Goal: Task Accomplishment & Management: Manage account settings

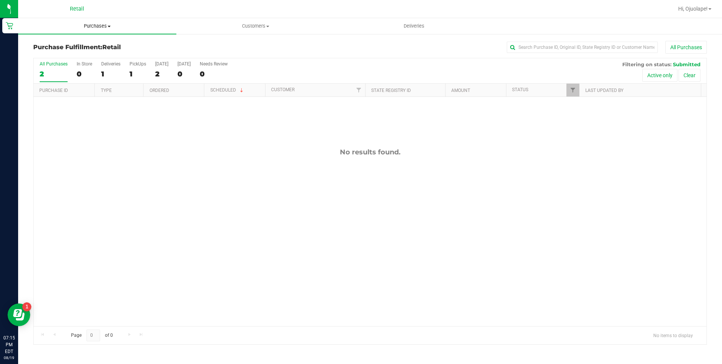
click at [108, 32] on uib-tab-heading "Purchases Summary of purchases Fulfillment All purchases" at bounding box center [97, 26] width 158 height 16
click at [101, 46] on li "Summary of purchases" at bounding box center [97, 45] width 158 height 9
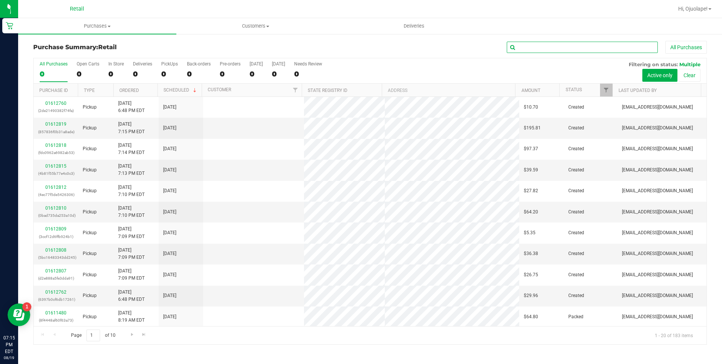
click at [535, 51] on input "text" at bounding box center [582, 47] width 151 height 11
type input "[PERSON_NAME]"
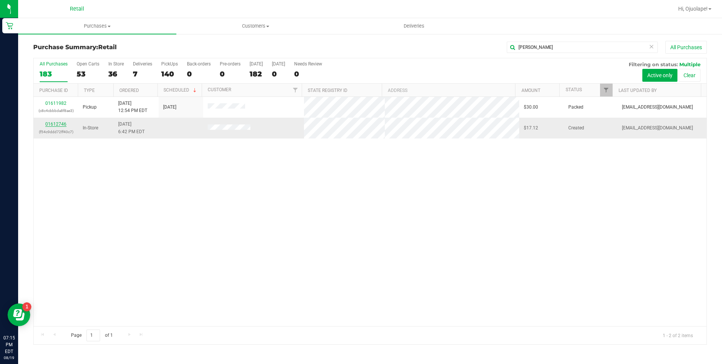
click at [53, 124] on link "01612746" at bounding box center [55, 123] width 21 height 5
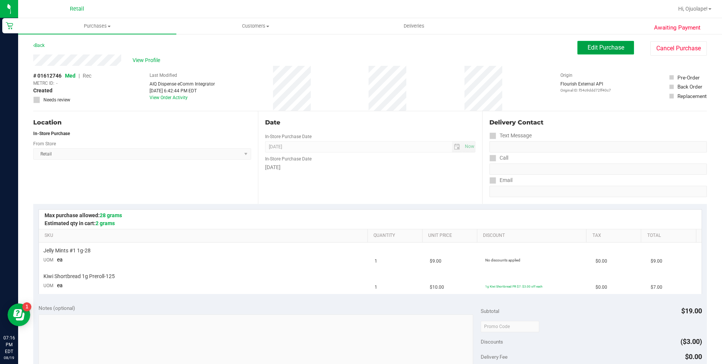
click at [590, 41] on button "Edit Purchase" at bounding box center [606, 48] width 57 height 14
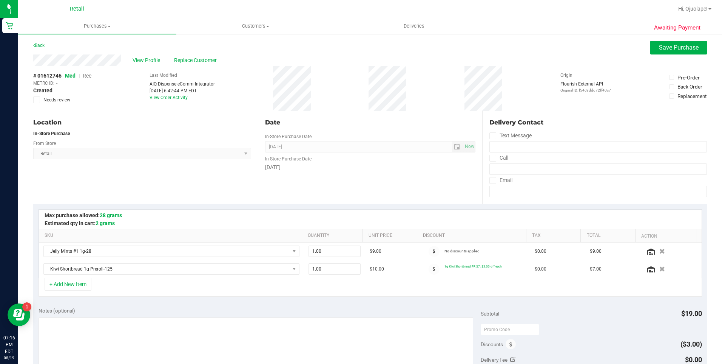
click at [87, 75] on span "Rec" at bounding box center [87, 76] width 9 height 6
drag, startPoint x: 672, startPoint y: 46, endPoint x: 665, endPoint y: 47, distance: 7.3
click at [673, 45] on span "Save Purchase" at bounding box center [679, 47] width 40 height 7
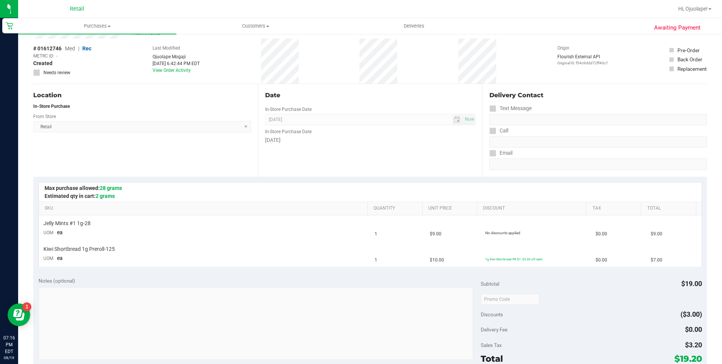
scroll to position [189, 0]
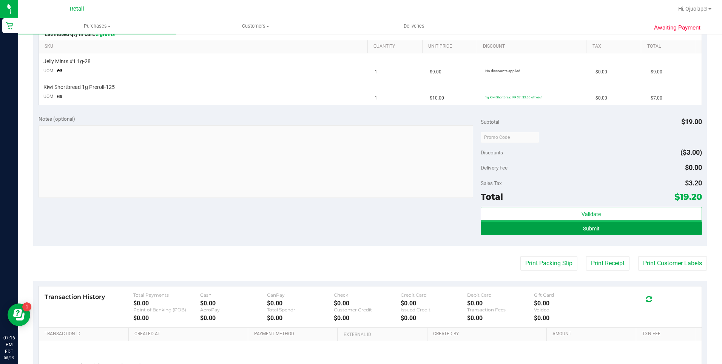
click at [558, 228] on button "Submit" at bounding box center [591, 228] width 221 height 14
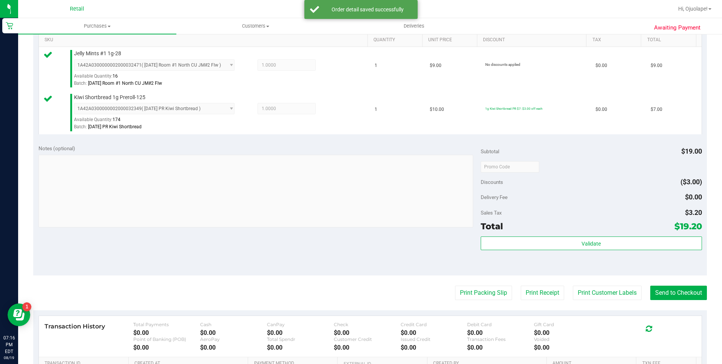
scroll to position [265, 0]
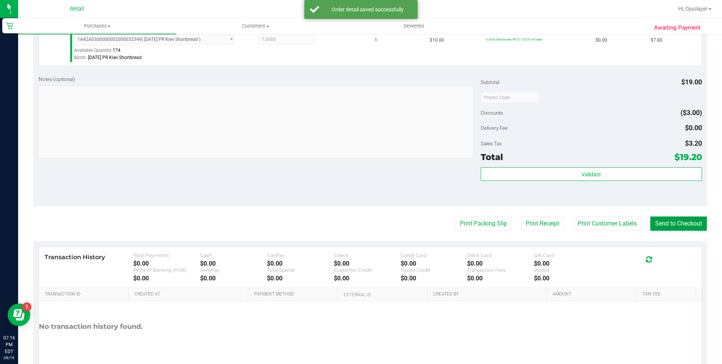
click at [686, 222] on button "Send to Checkout" at bounding box center [679, 223] width 57 height 14
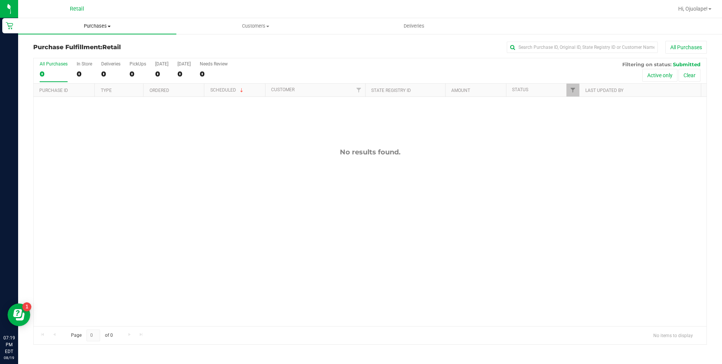
click at [88, 32] on uib-tab-heading "Purchases Summary of purchases Fulfillment All purchases" at bounding box center [97, 26] width 158 height 16
click at [93, 25] on span "Purchases" at bounding box center [97, 26] width 158 height 7
click at [101, 25] on span "Purchases" at bounding box center [97, 26] width 158 height 7
click at [91, 50] on li "Summary of purchases" at bounding box center [97, 45] width 158 height 9
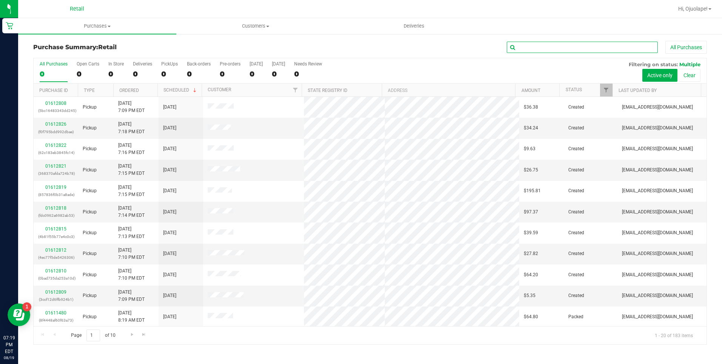
click at [595, 45] on input "text" at bounding box center [582, 47] width 151 height 11
type input "[PERSON_NAME]"
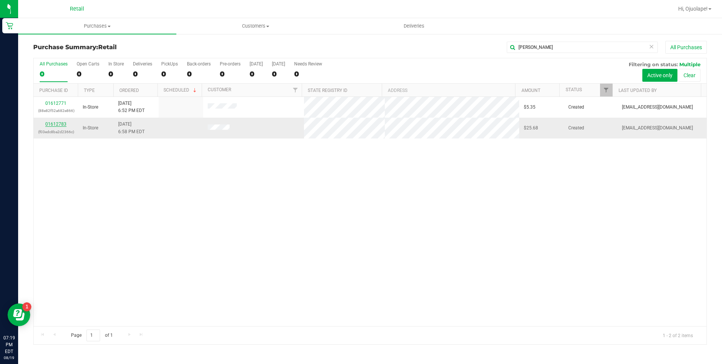
click at [64, 125] on link "01612783" at bounding box center [55, 123] width 21 height 5
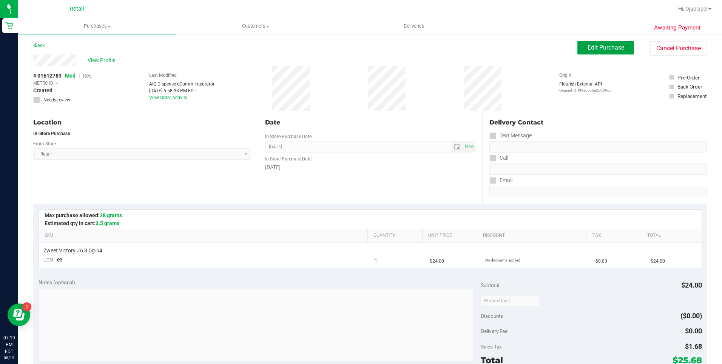
click at [606, 45] on span "Edit Purchase" at bounding box center [606, 47] width 37 height 7
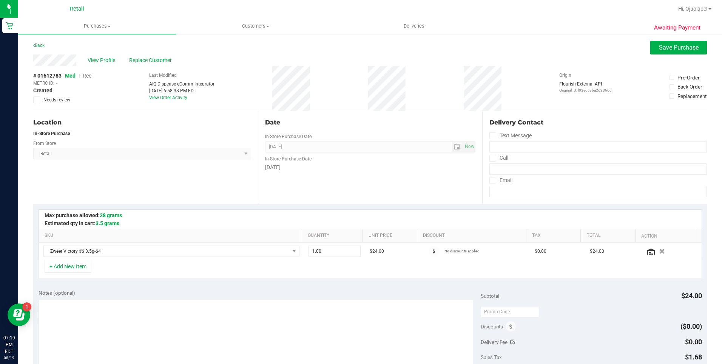
drag, startPoint x: 93, startPoint y: 79, endPoint x: 87, endPoint y: 76, distance: 6.4
click at [87, 76] on span "Rec" at bounding box center [87, 76] width 9 height 6
click at [695, 52] on button "Save Purchase" at bounding box center [679, 48] width 57 height 14
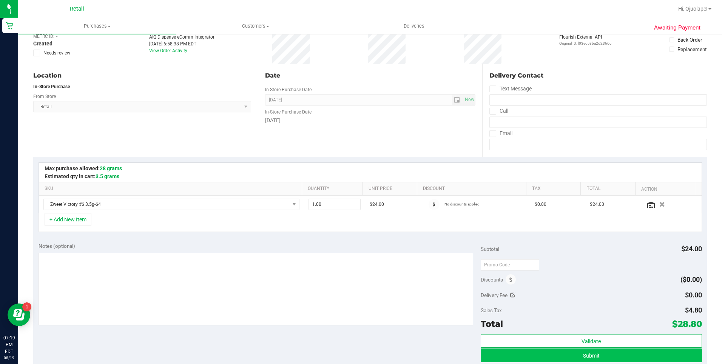
scroll to position [151, 0]
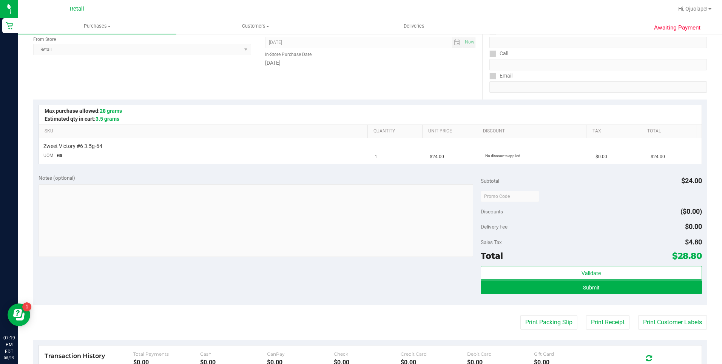
scroll to position [227, 0]
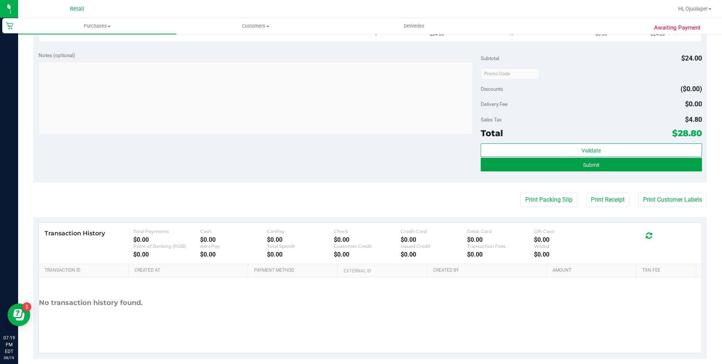
click at [584, 164] on span "Submit" at bounding box center [591, 165] width 17 height 6
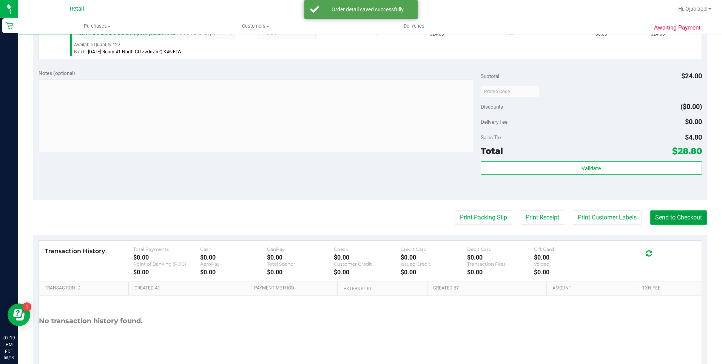
click at [670, 224] on button "Send to Checkout" at bounding box center [679, 217] width 57 height 14
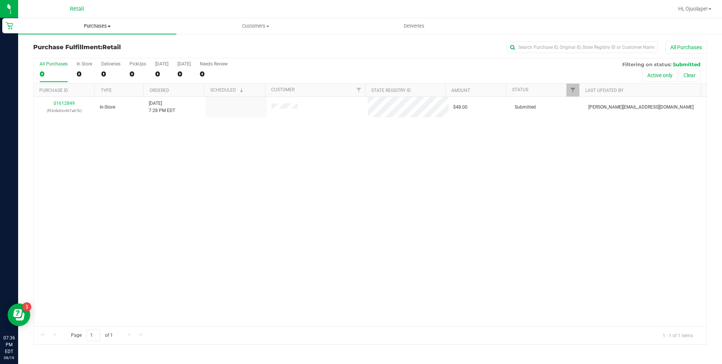
click at [101, 23] on span "Purchases" at bounding box center [97, 26] width 158 height 7
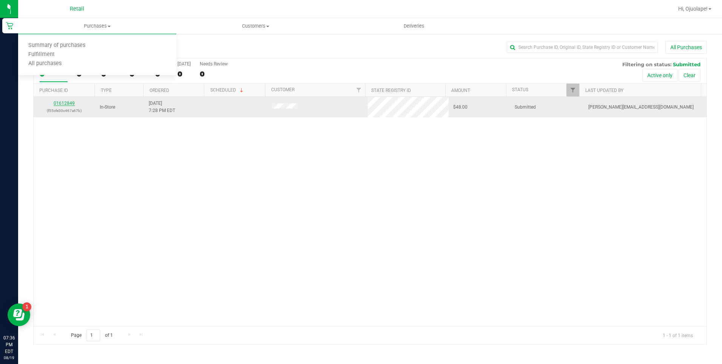
click at [65, 103] on link "01612849" at bounding box center [64, 103] width 21 height 5
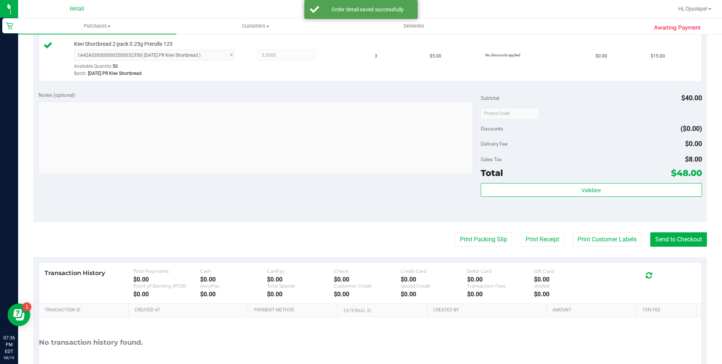
scroll to position [298, 0]
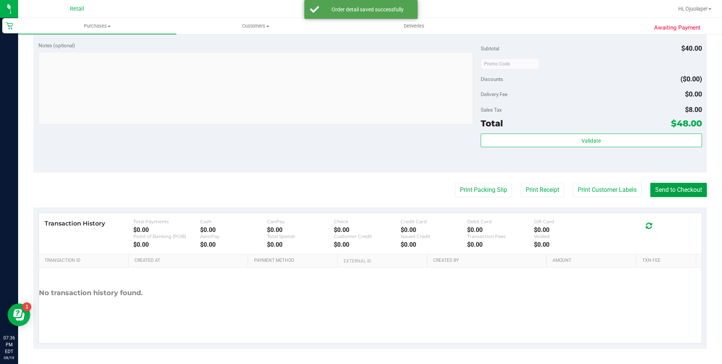
drag, startPoint x: 664, startPoint y: 187, endPoint x: 661, endPoint y: 185, distance: 4.1
click at [664, 187] on button "Send to Checkout" at bounding box center [679, 190] width 57 height 14
